Goal: Information Seeking & Learning: Find specific page/section

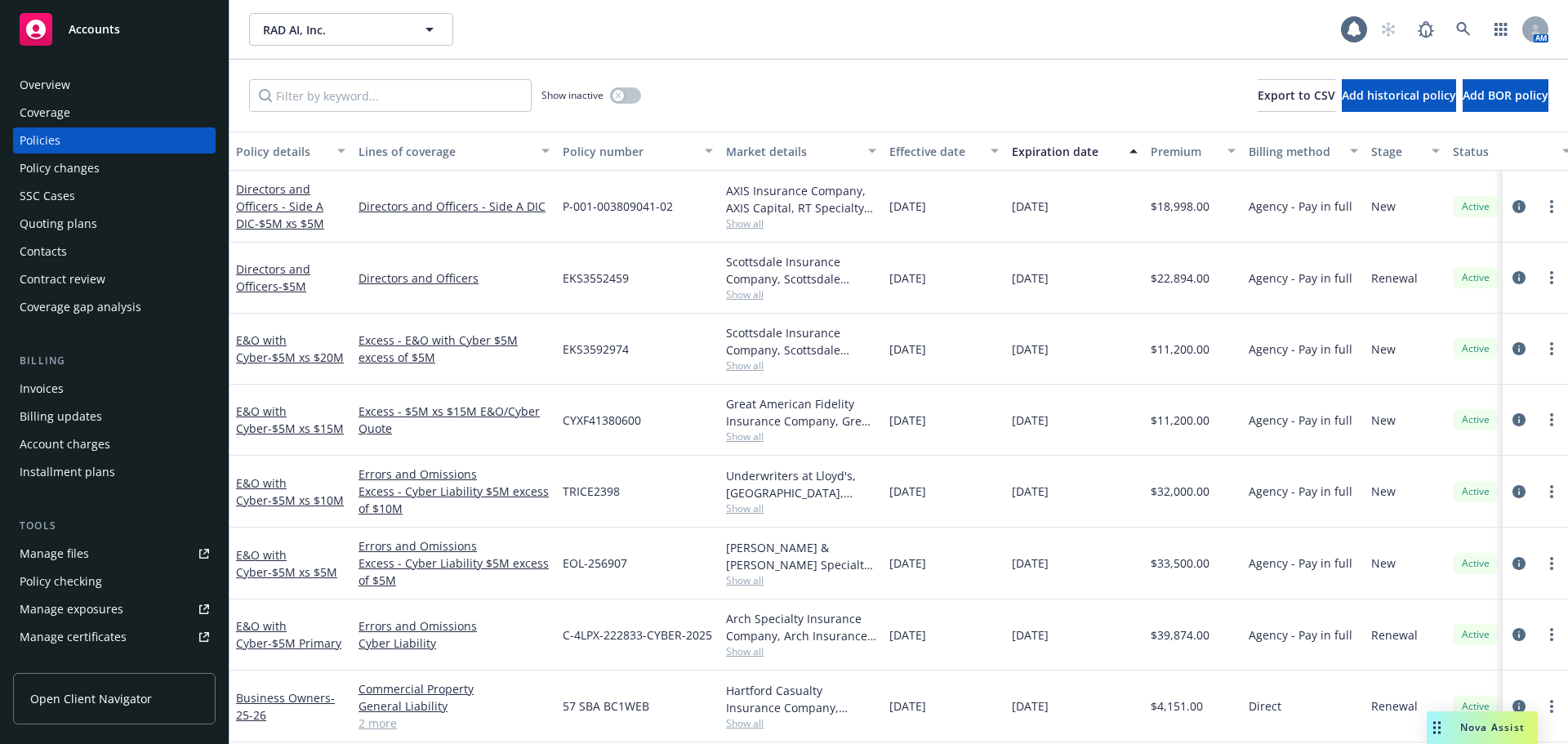
click at [320, 33] on span "RAD AI, Inc." at bounding box center [333, 29] width 141 height 17
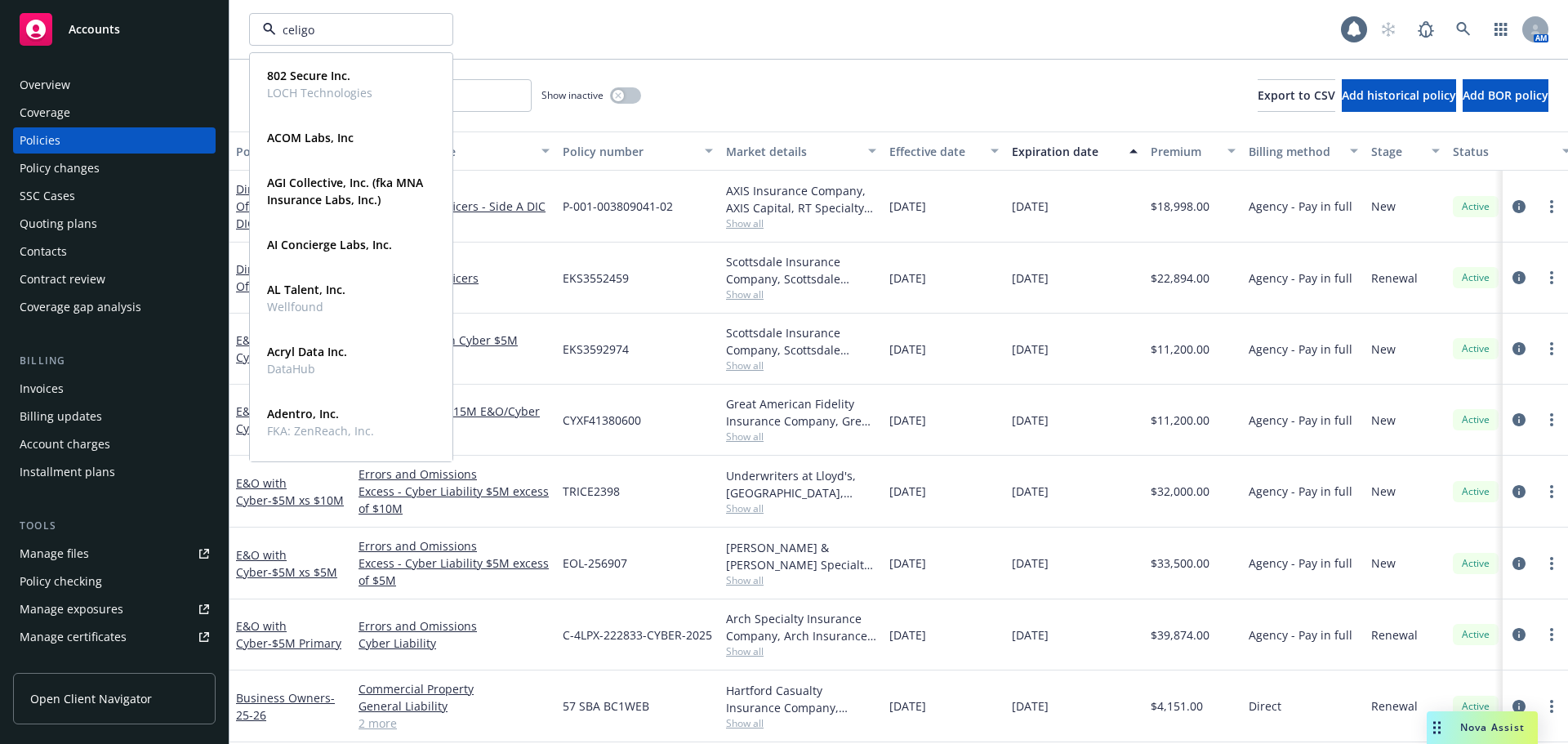
type input "celigo"
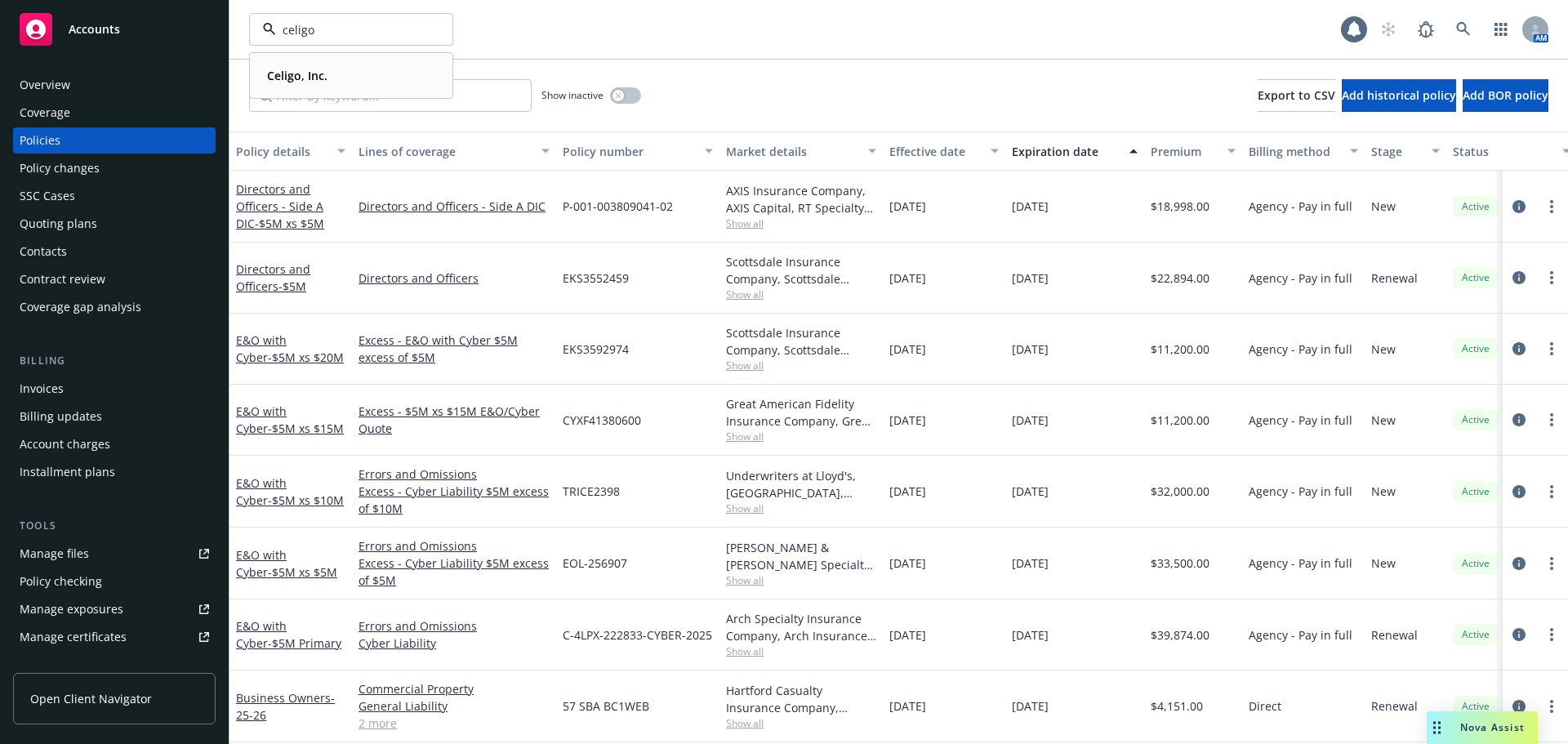
click at [296, 79] on strong "Celigo, Inc." at bounding box center [297, 76] width 61 height 16
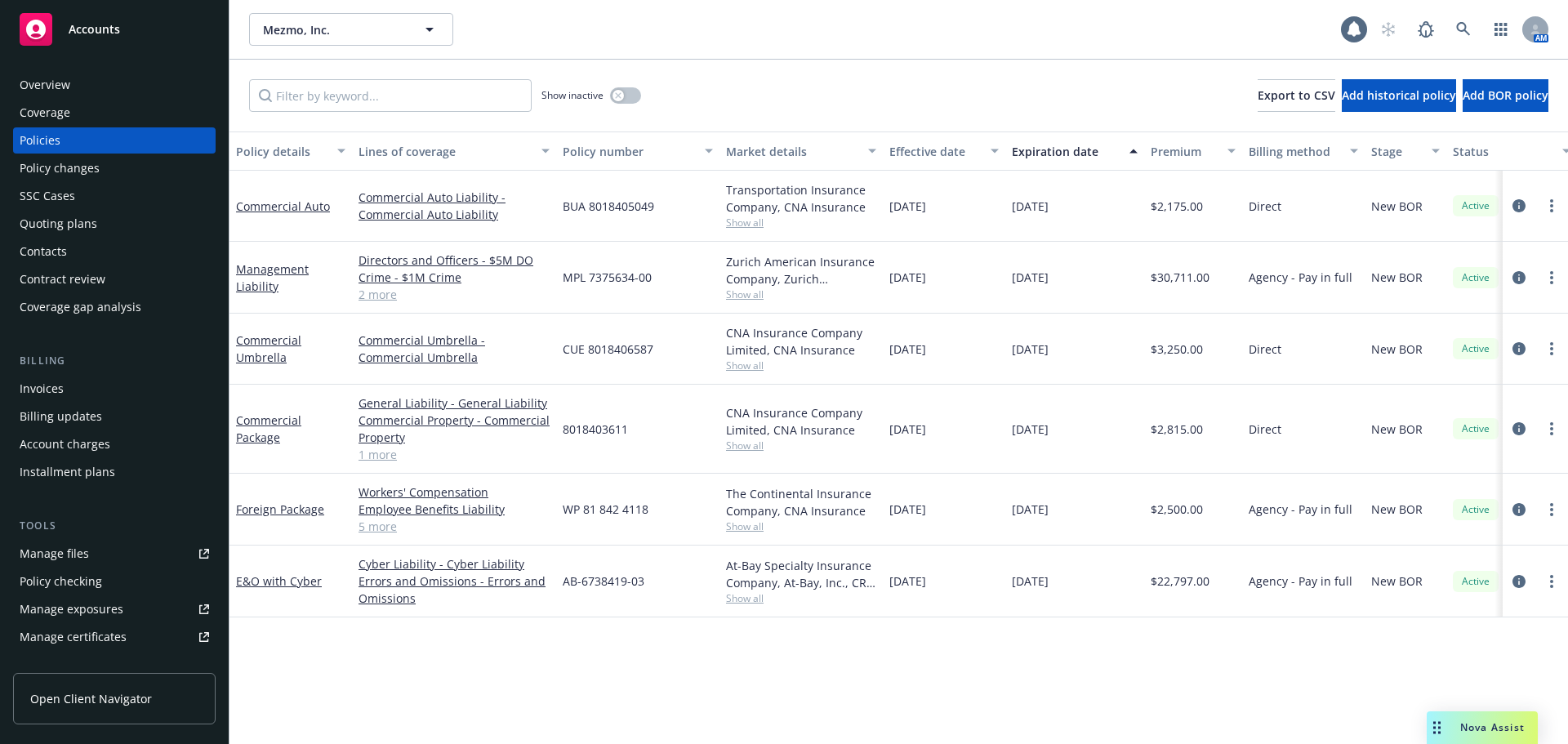
click at [374, 18] on button "Mezmo, Inc." at bounding box center [352, 29] width 204 height 32
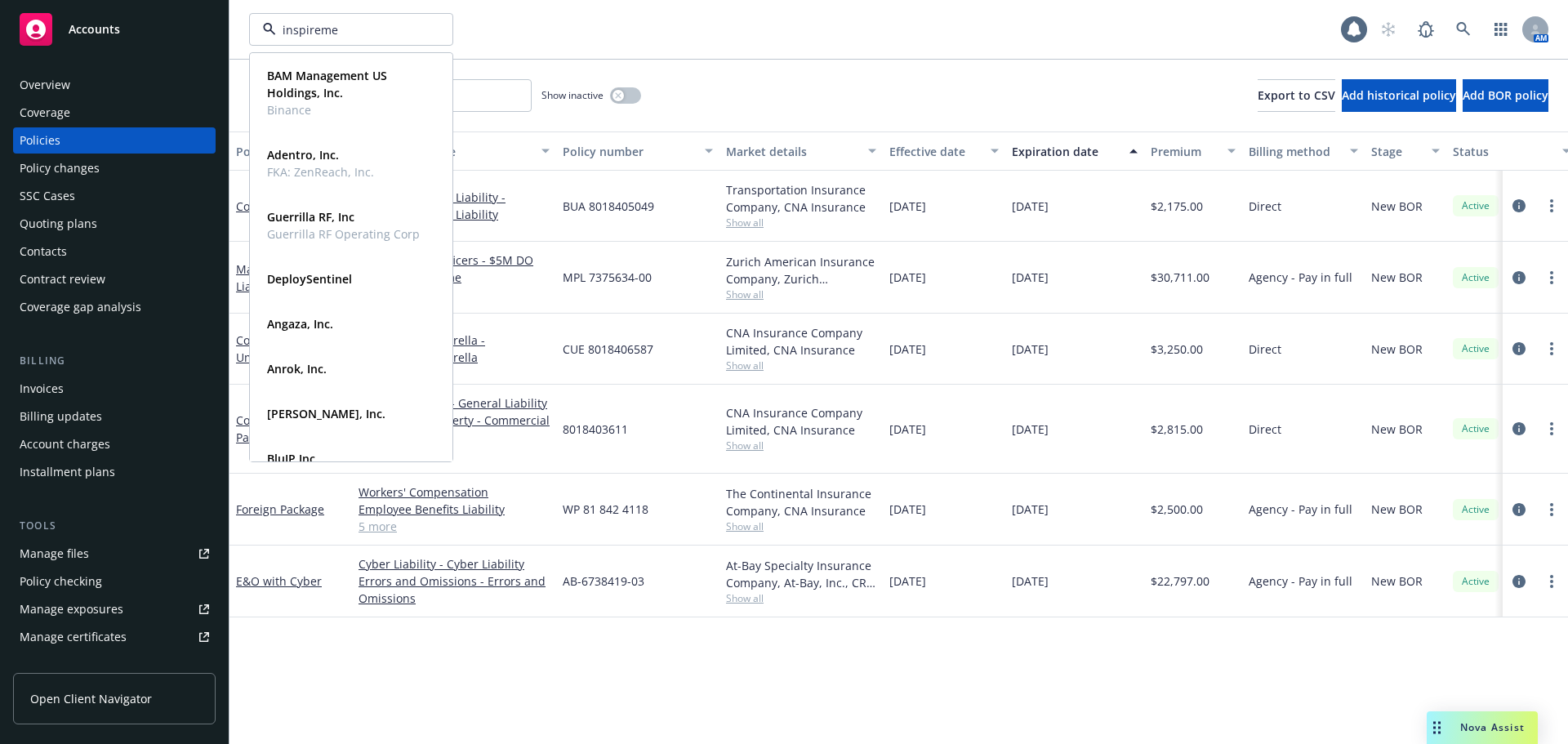
type input "inspiremed"
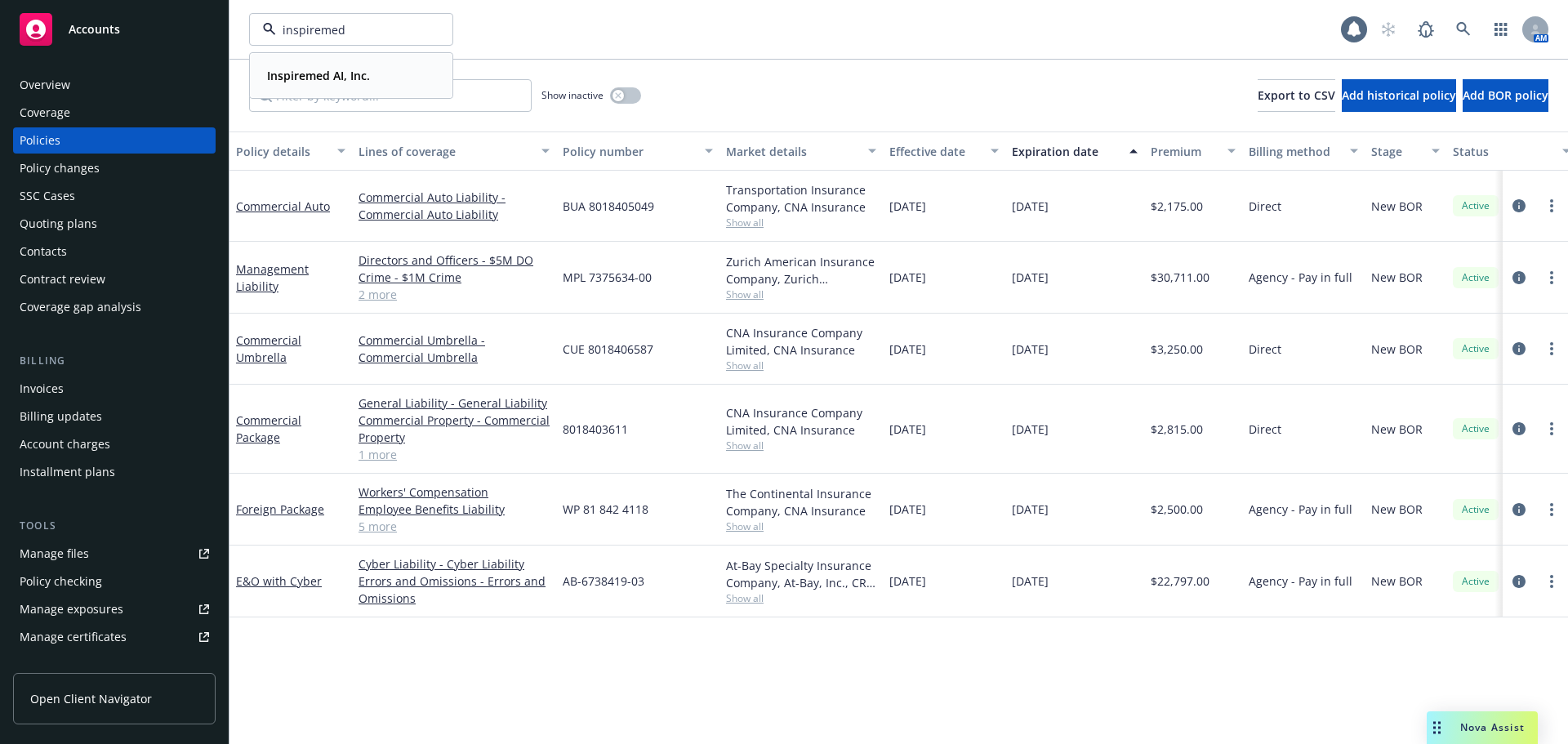
click at [326, 76] on strong "Inspiremed AI, Inc." at bounding box center [319, 76] width 103 height 16
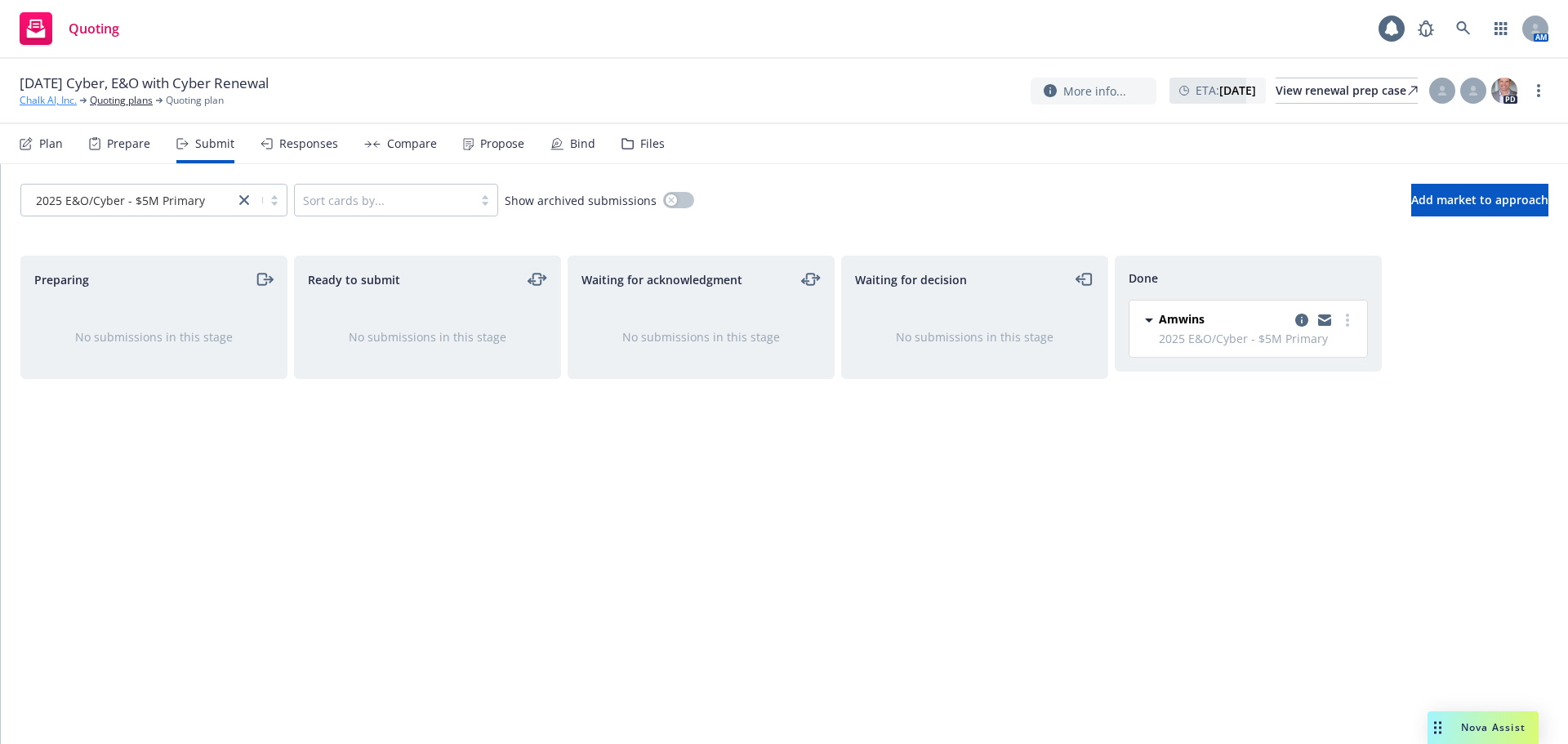
click at [45, 102] on link "Chalk AI, Inc." at bounding box center [48, 100] width 57 height 15
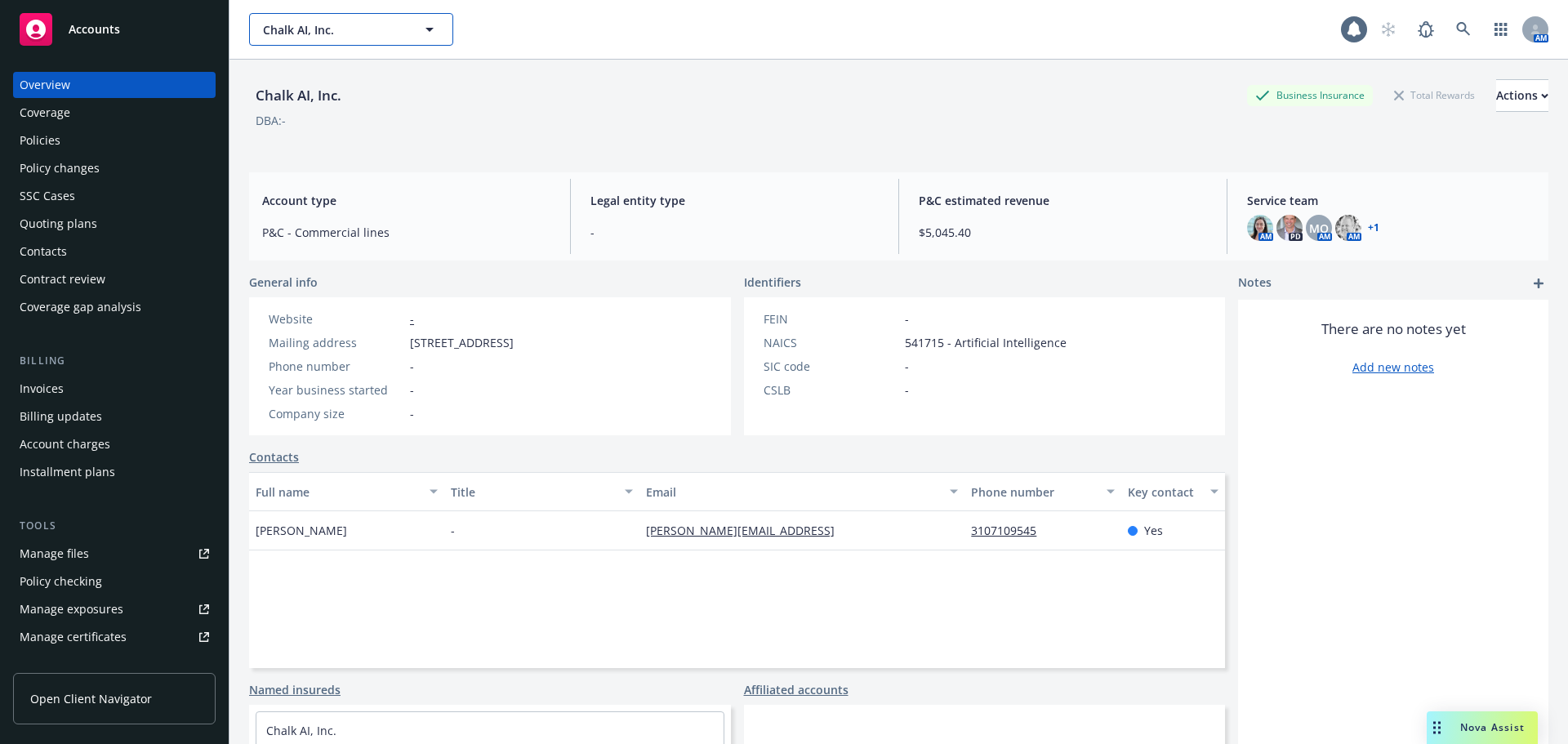
click at [351, 23] on span "Chalk AI, Inc." at bounding box center [333, 29] width 141 height 17
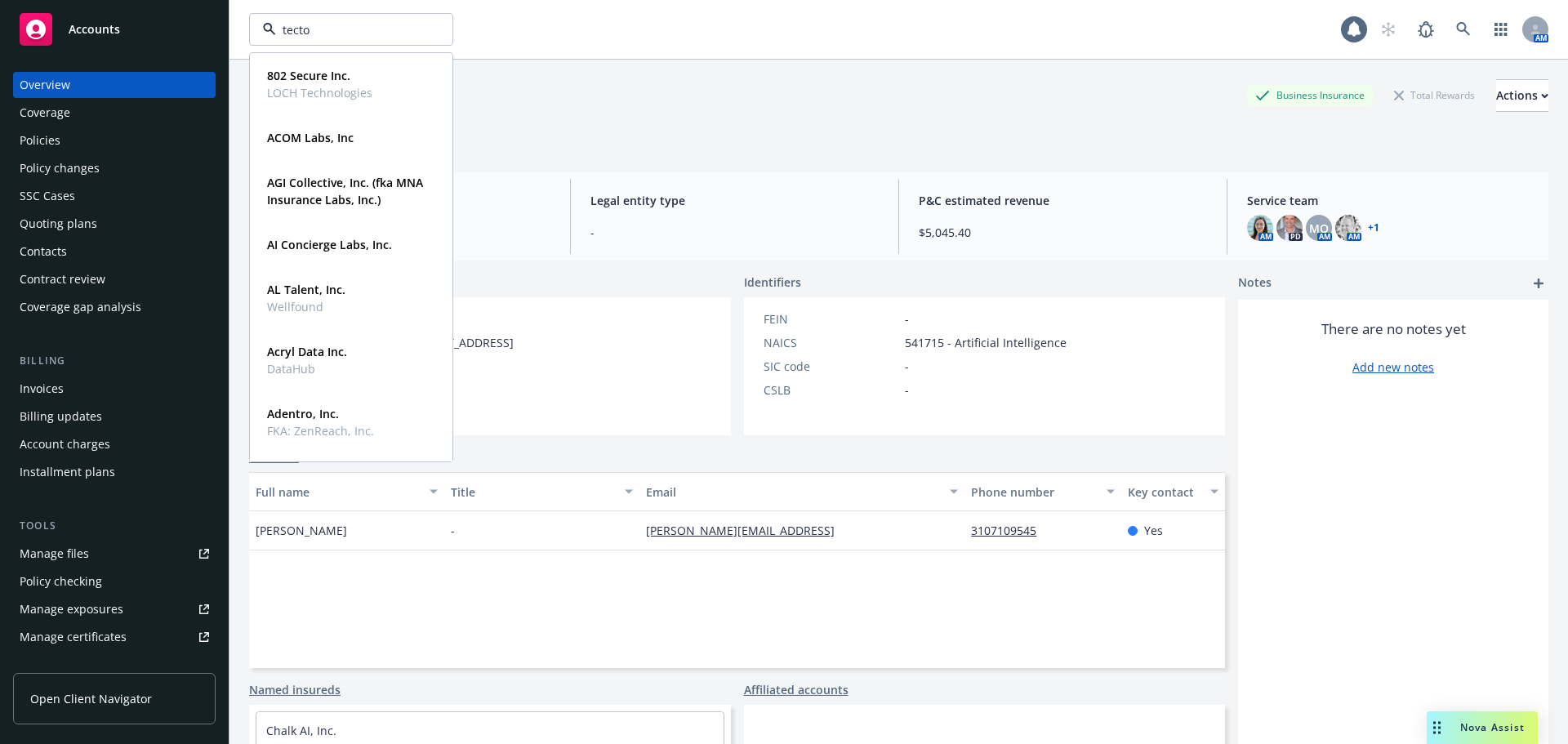
type input "tecton"
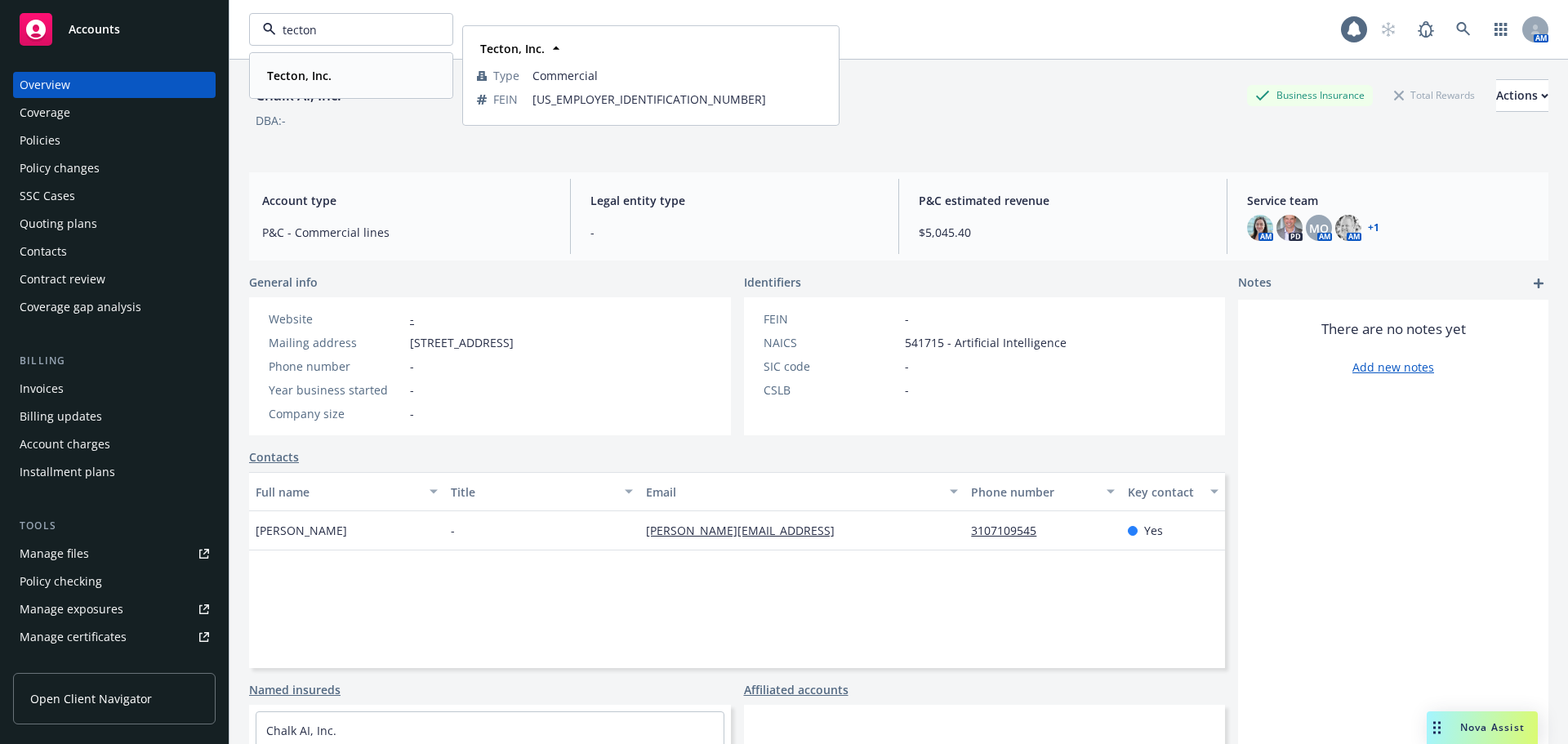
click at [303, 81] on strong "Tecton, Inc." at bounding box center [299, 76] width 64 height 16
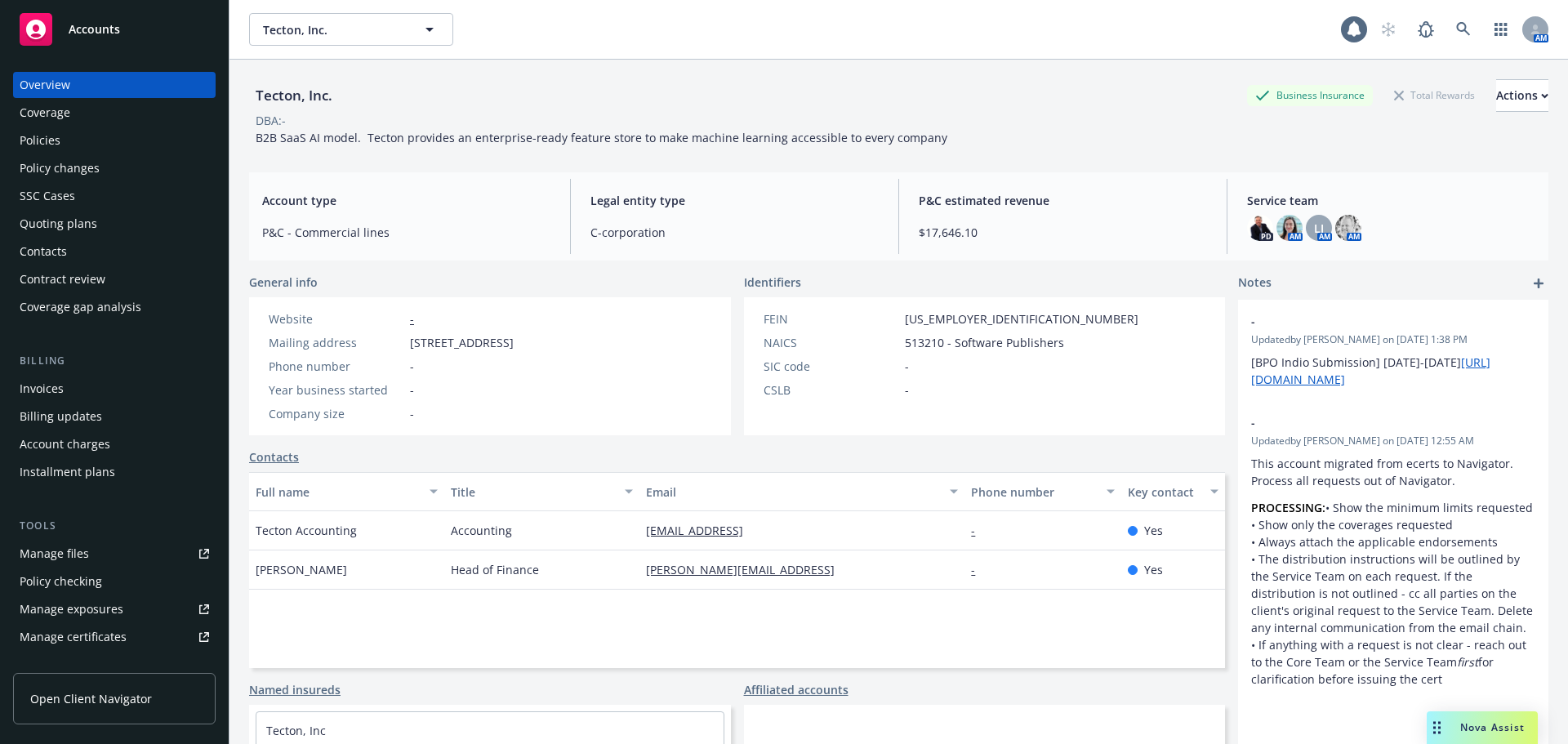
click at [122, 138] on div "Policies" at bounding box center [114, 140] width 190 height 26
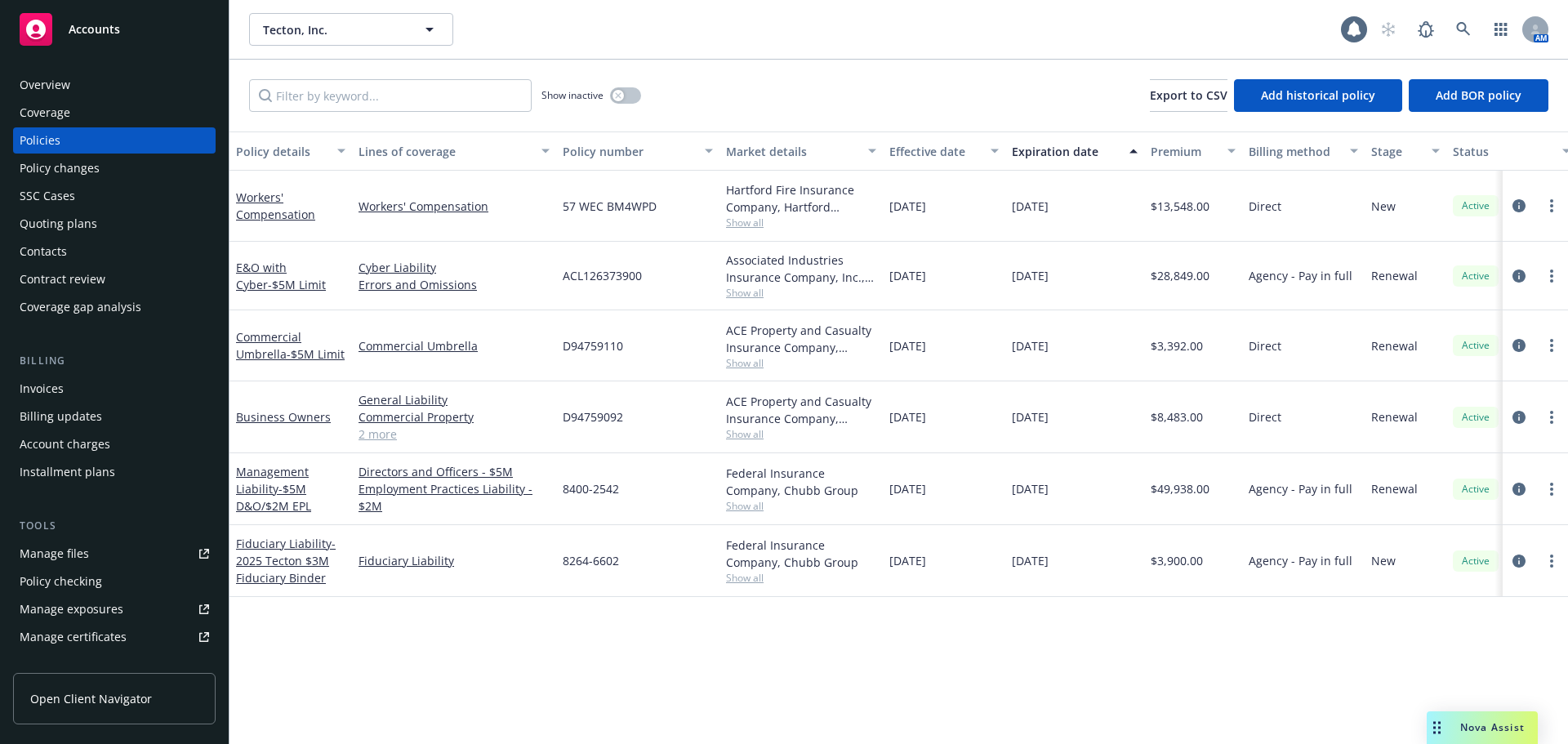
click at [432, 616] on div "Policy details Lines of coverage Policy number Market details Effective date Ex…" at bounding box center [899, 437] width 1339 height 612
click at [498, 620] on div "Policy details Lines of coverage Policy number Market details Effective date Ex…" at bounding box center [899, 437] width 1339 height 612
click at [311, 34] on span "Tecton, Inc." at bounding box center [333, 29] width 141 height 17
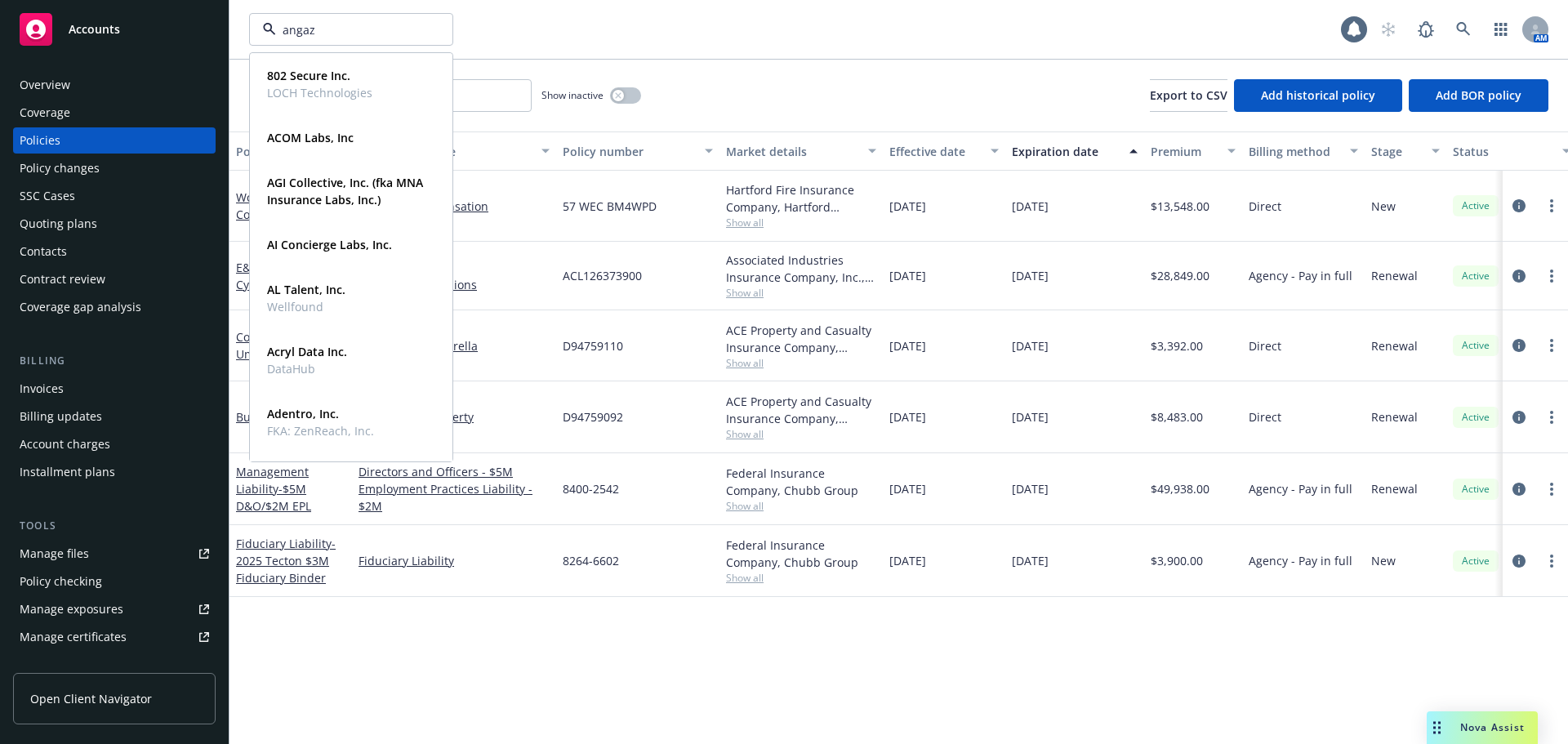
type input "angaza"
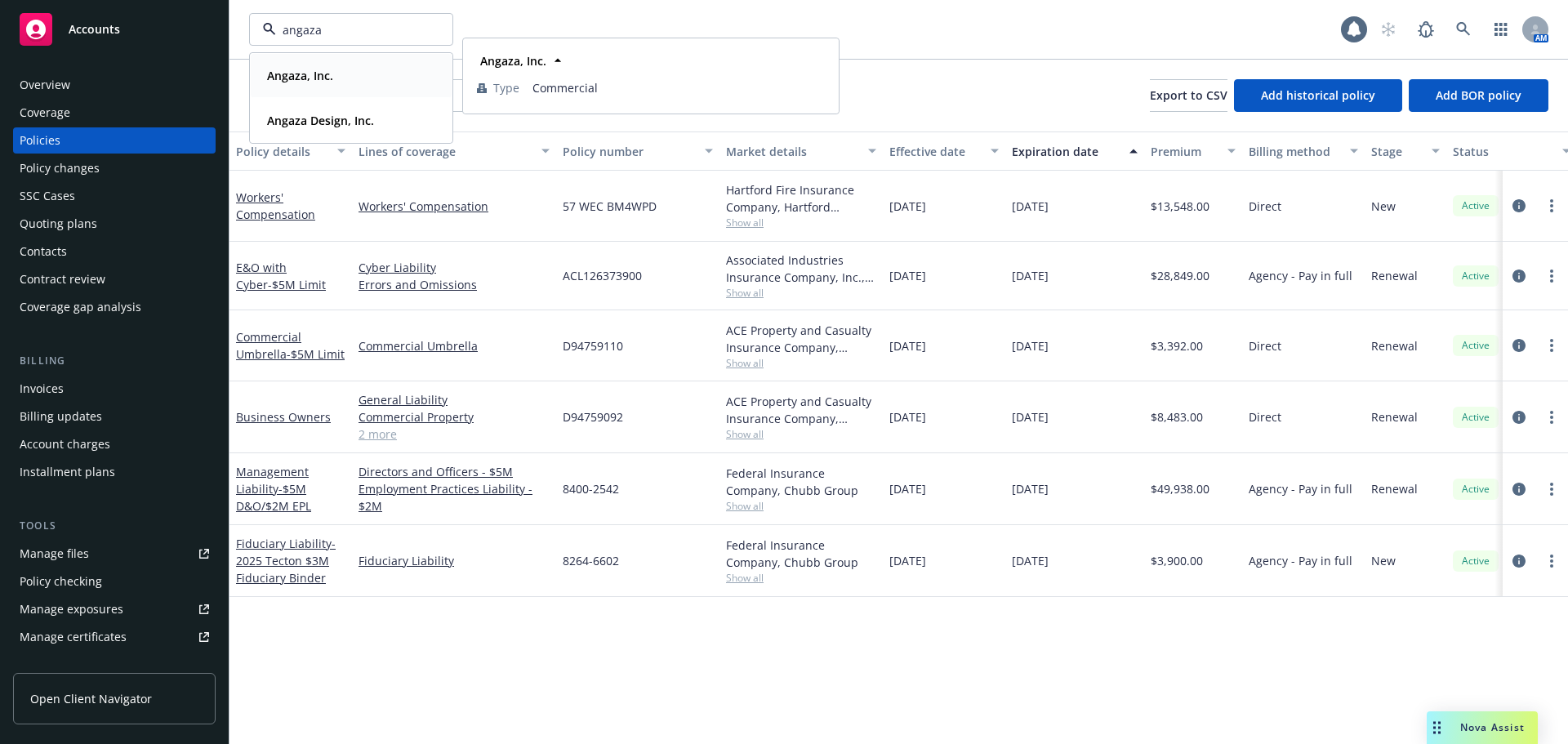
click at [312, 72] on strong "Angaza, Inc." at bounding box center [300, 76] width 66 height 16
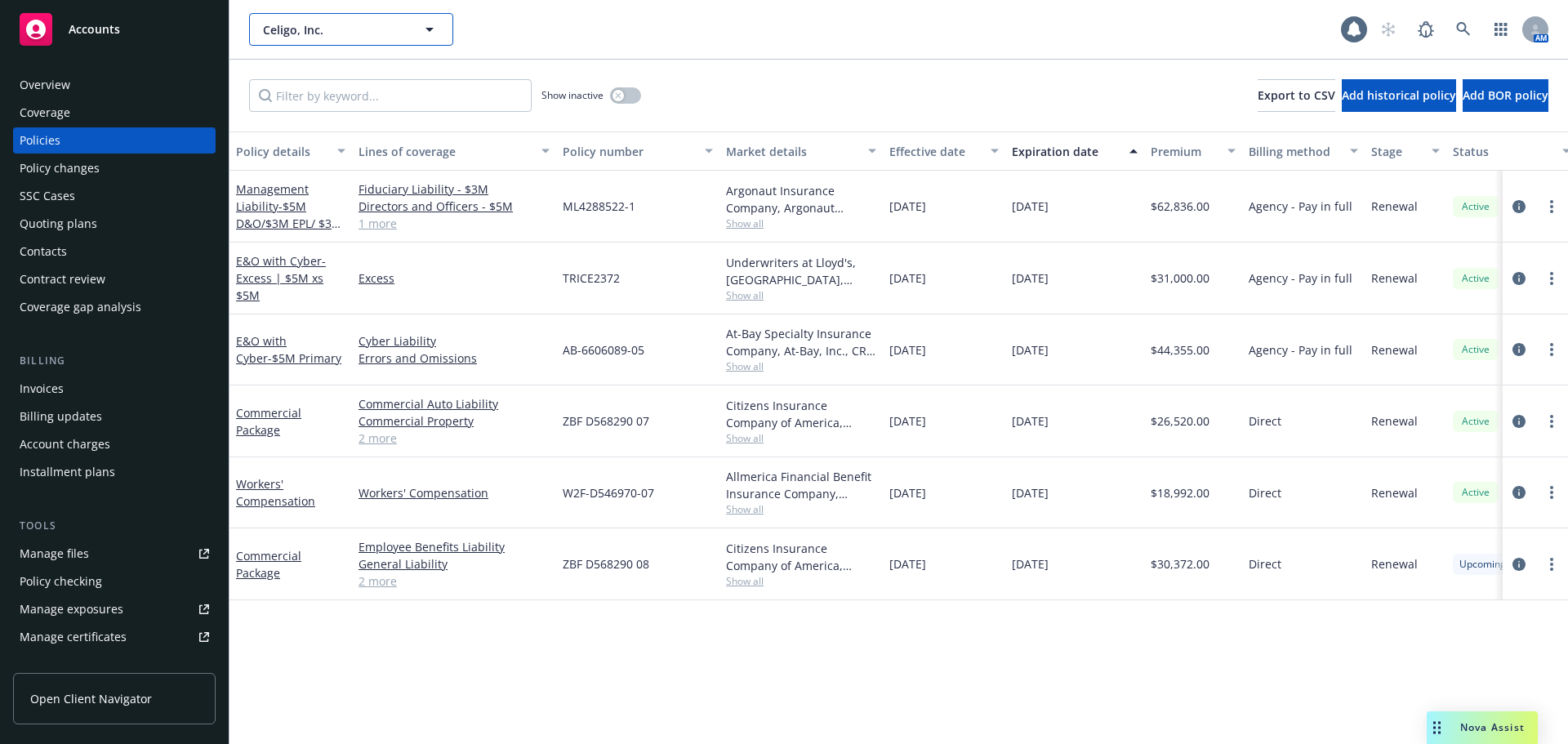
click at [319, 32] on span "Celigo, Inc." at bounding box center [333, 29] width 141 height 17
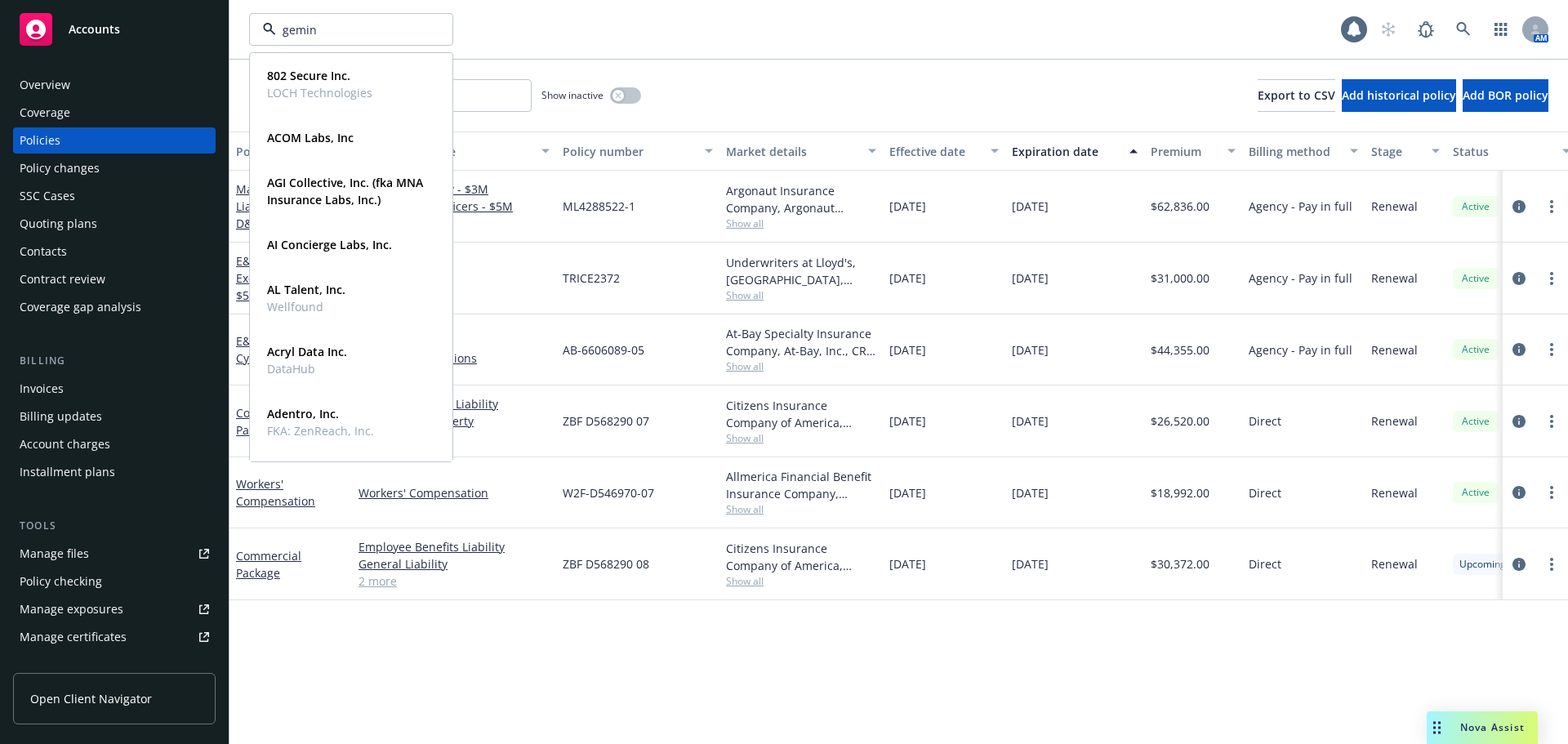
type input "gemini"
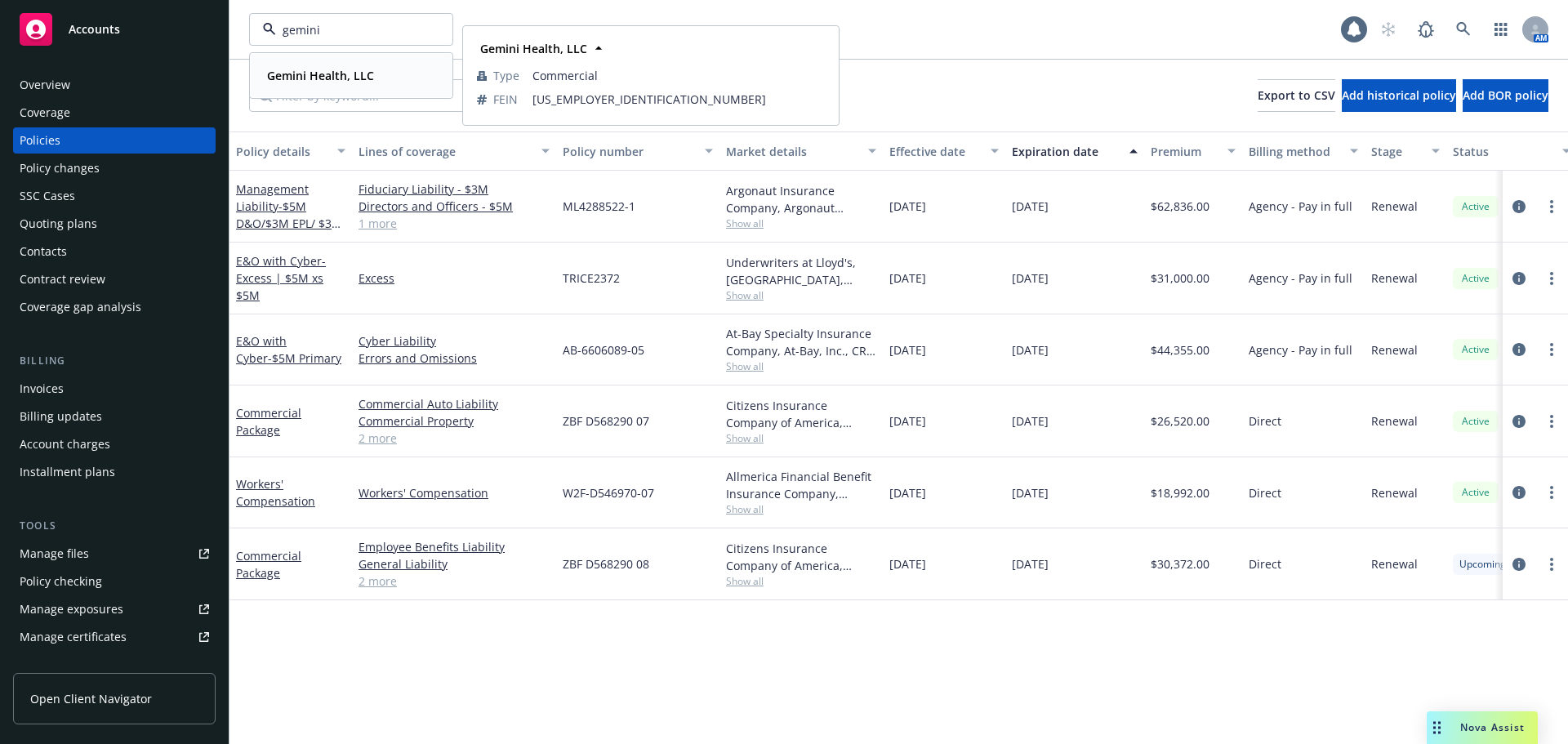
click at [326, 73] on strong "Gemini Health, LLC" at bounding box center [320, 76] width 107 height 16
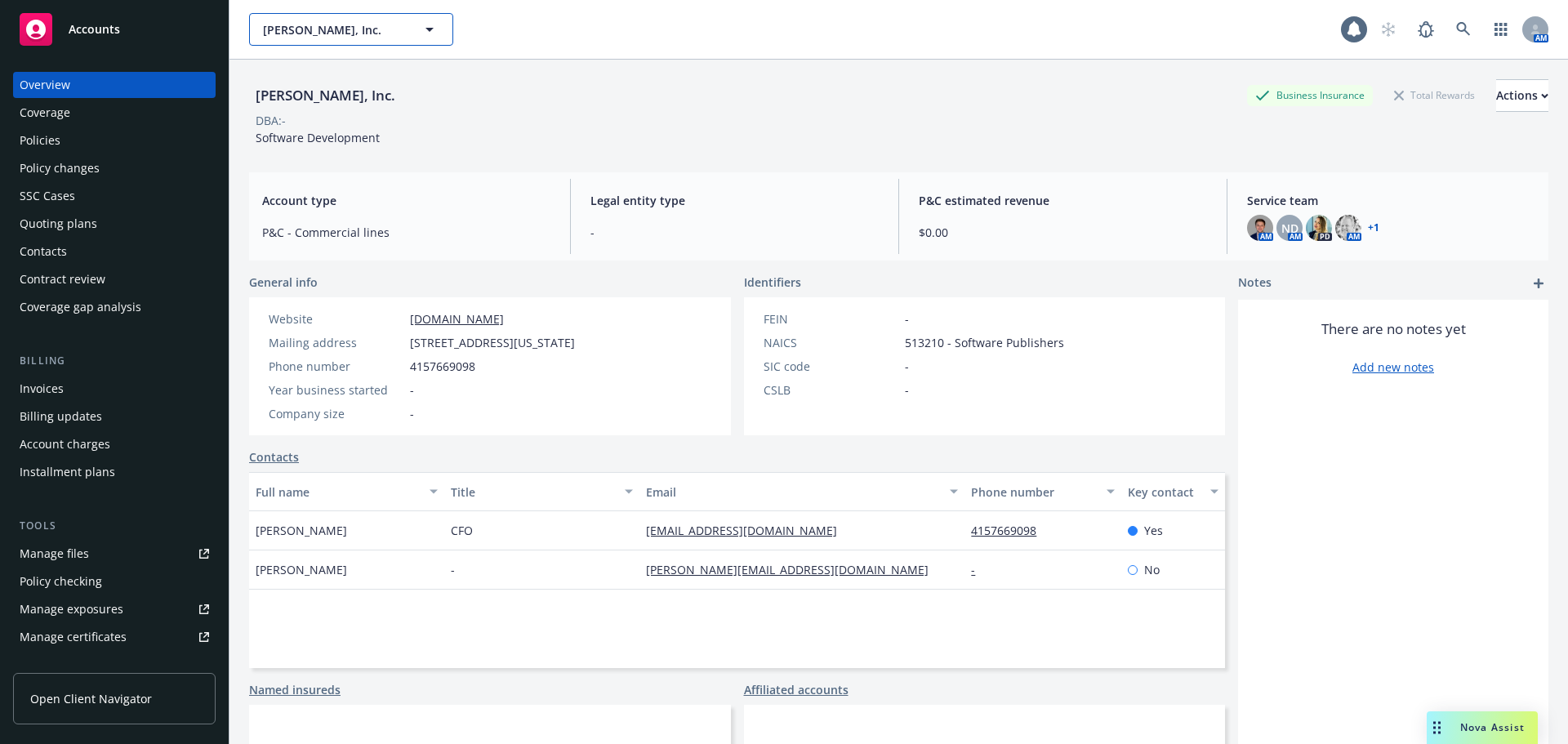
click at [296, 28] on span "[PERSON_NAME], Inc." at bounding box center [333, 29] width 141 height 17
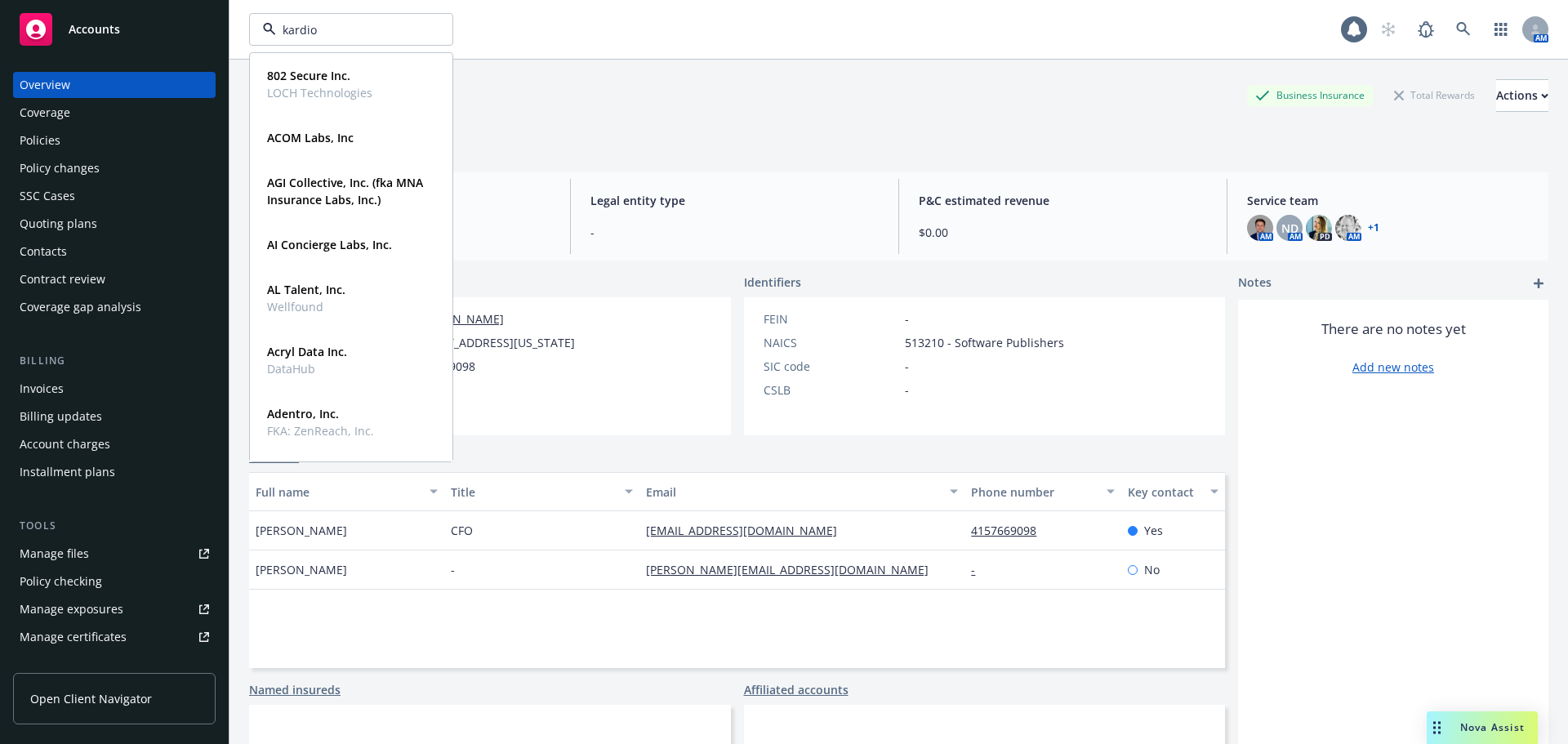
type input "kardion"
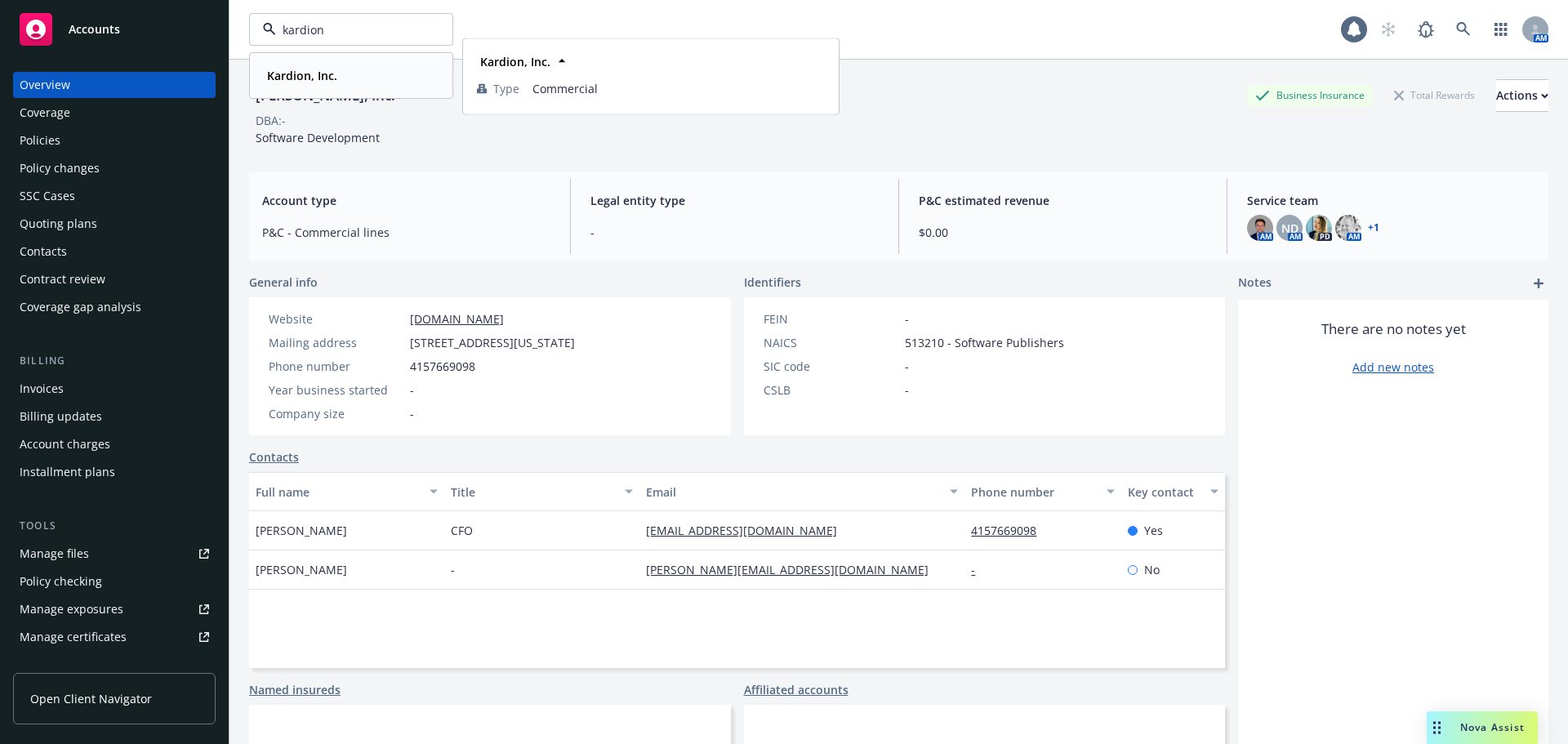
click at [320, 75] on strong "Kardion, Inc." at bounding box center [302, 76] width 70 height 16
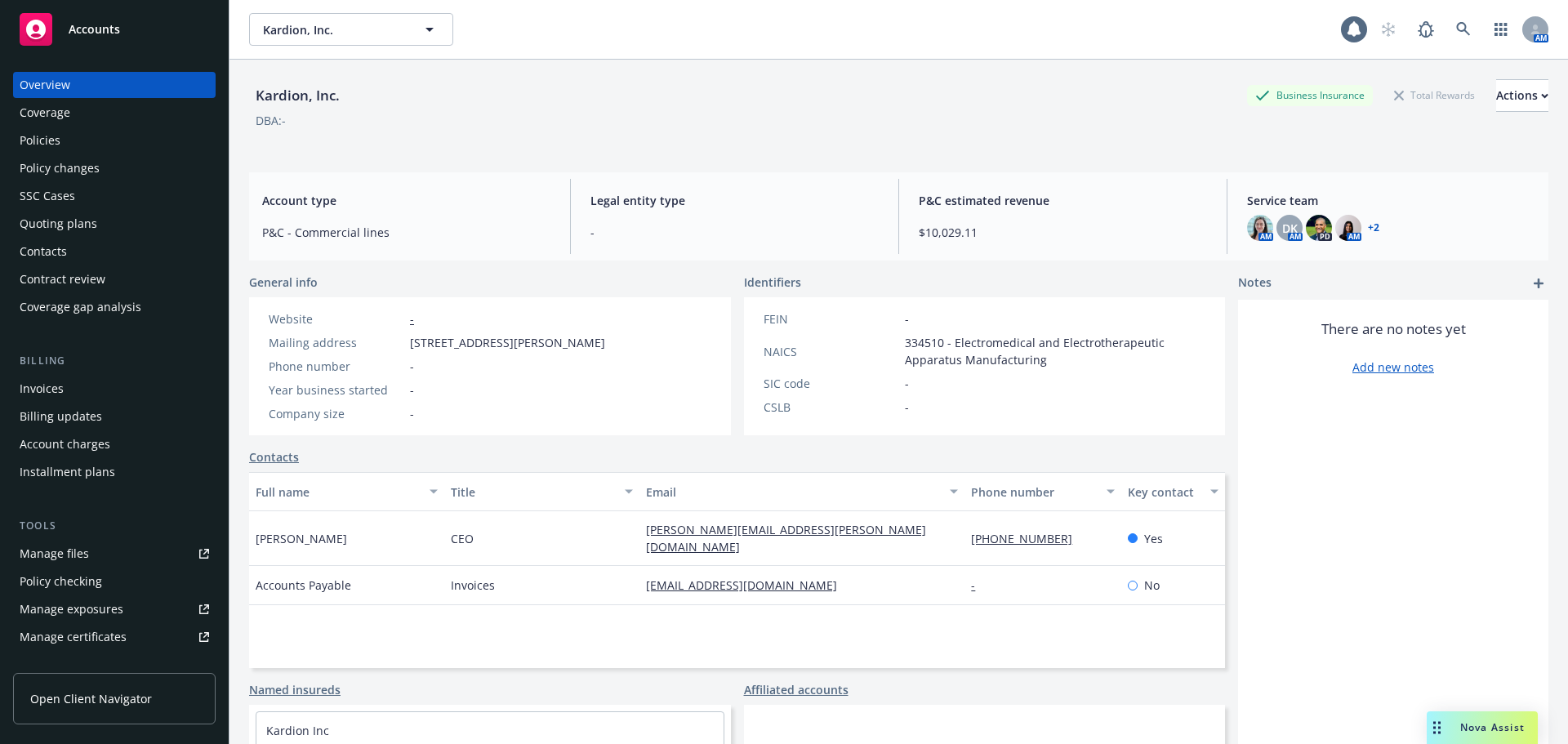
click at [82, 150] on div "Policies" at bounding box center [114, 140] width 190 height 26
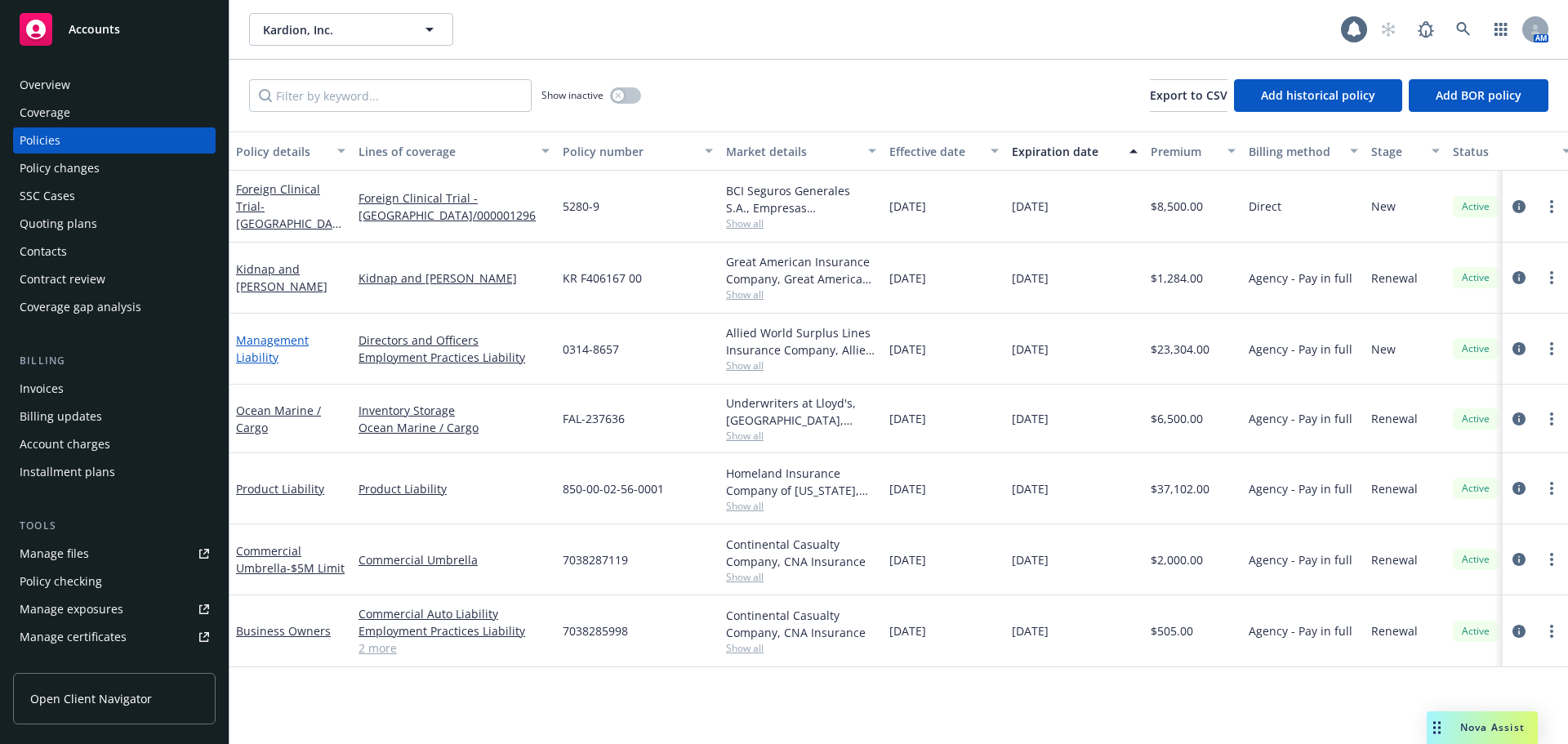
click at [250, 357] on link "Management Liability" at bounding box center [272, 348] width 73 height 32
